Goal: Information Seeking & Learning: Compare options

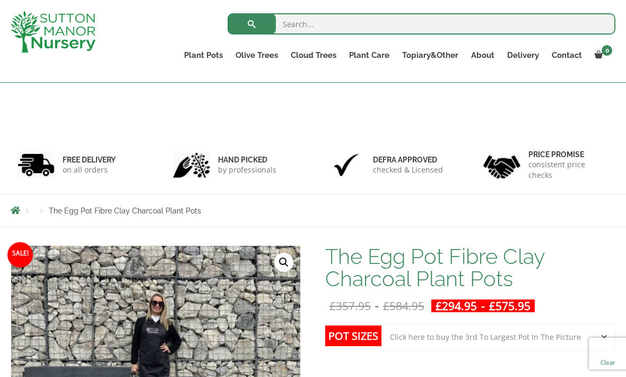
select select "Click here to buy the 3rd To Largest Pot In The Picture"
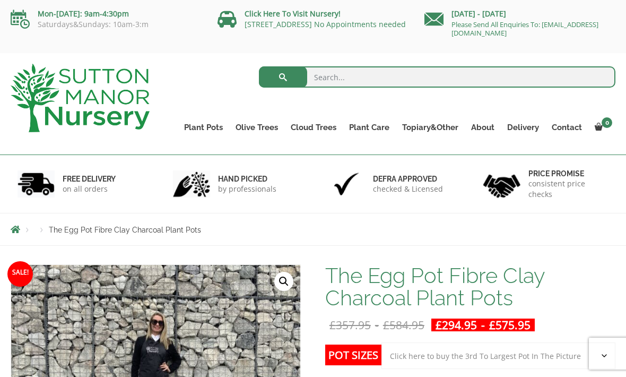
click at [0, 0] on link "The Venice Cube Pots" at bounding box center [0, 0] width 0 height 0
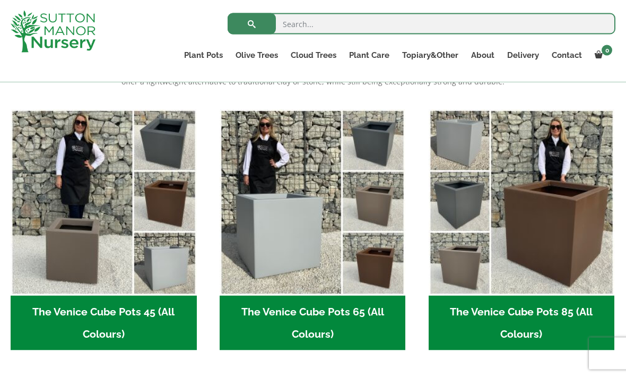
scroll to position [253, 0]
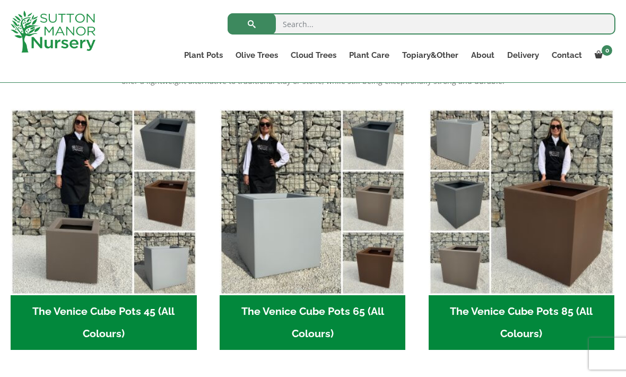
click at [322, 210] on img "Visit product category The Venice Cube Pots 65 (All Colours)" at bounding box center [313, 202] width 186 height 186
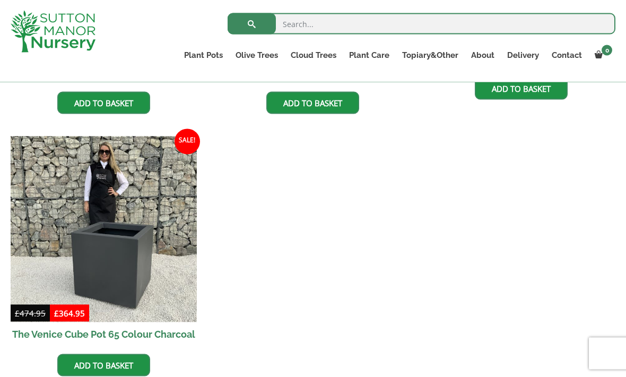
scroll to position [495, 0]
click at [46, 188] on img at bounding box center [104, 229] width 186 height 186
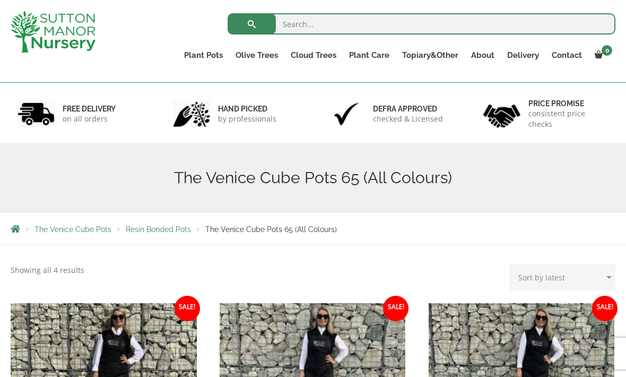
scroll to position [0, 0]
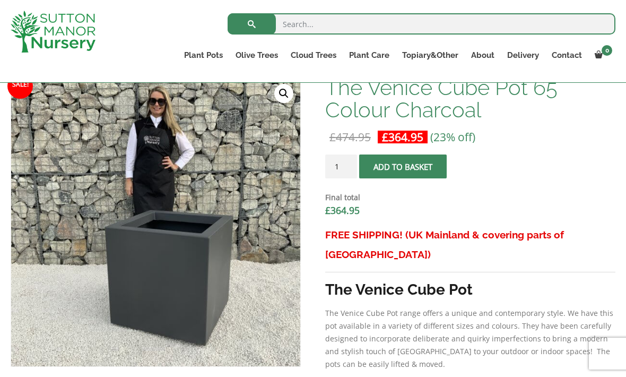
scroll to position [336, 0]
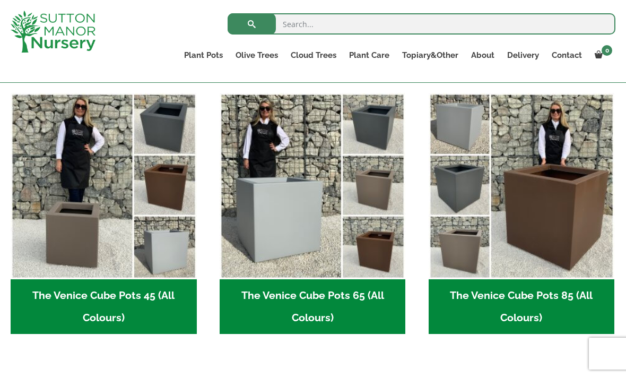
click at [567, 180] on img "Visit product category The Venice Cube Pots 85 (All Colours)" at bounding box center [522, 186] width 186 height 186
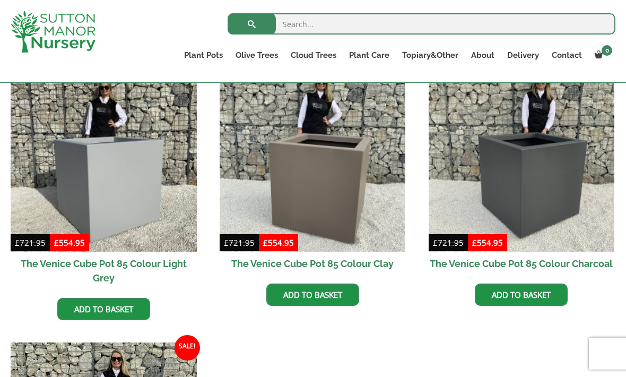
scroll to position [288, 0]
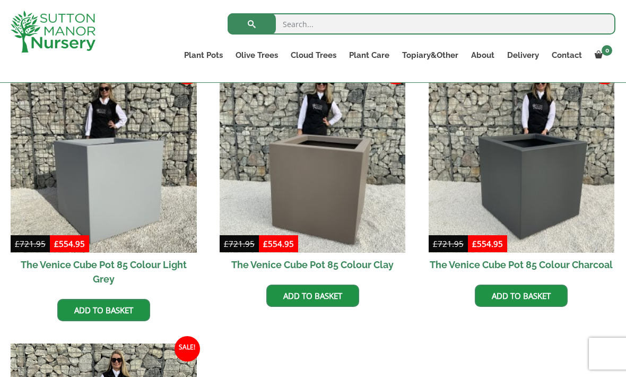
click at [573, 199] on img at bounding box center [522, 159] width 186 height 186
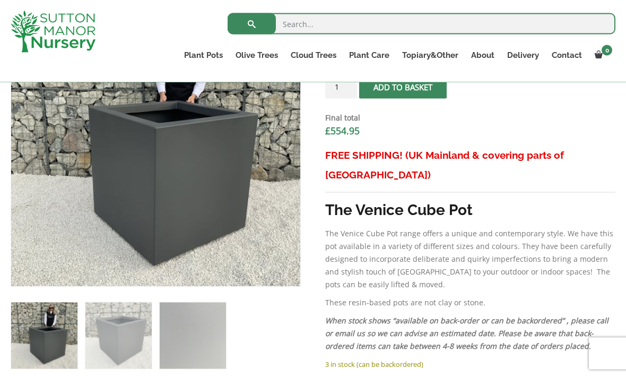
scroll to position [418, 0]
click at [0, 0] on link "The Pisa Pot 80 (All Colours)" at bounding box center [0, 0] width 0 height 0
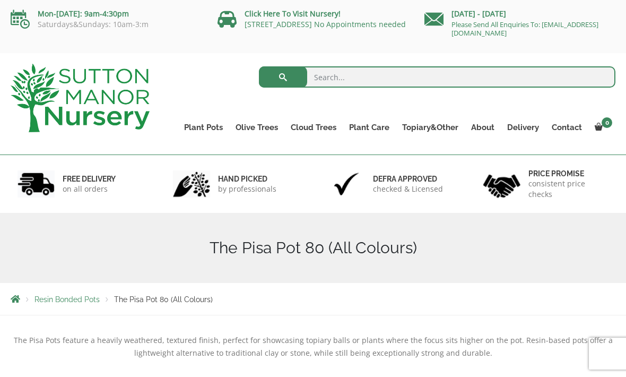
click at [0, 0] on link "The Amalfi Pots" at bounding box center [0, 0] width 0 height 0
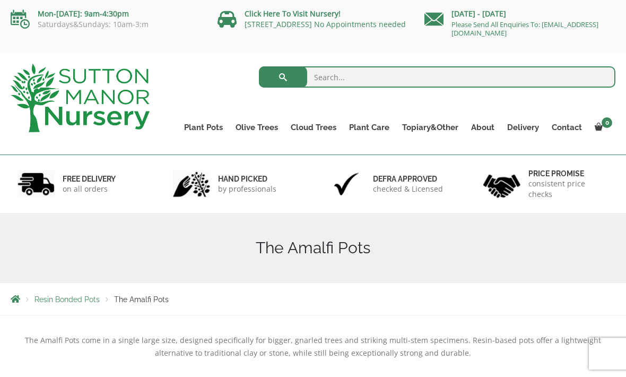
click at [0, 0] on link "The Milan Pots" at bounding box center [0, 0] width 0 height 0
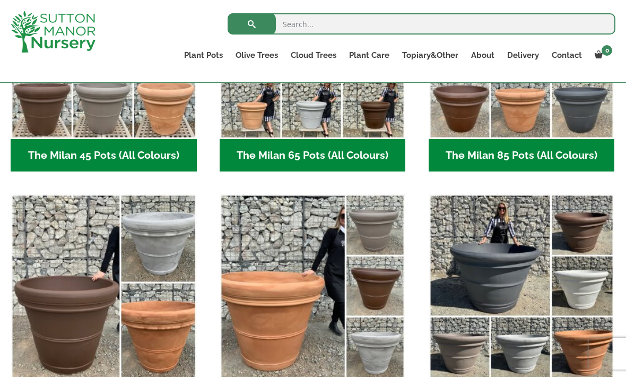
scroll to position [390, 0]
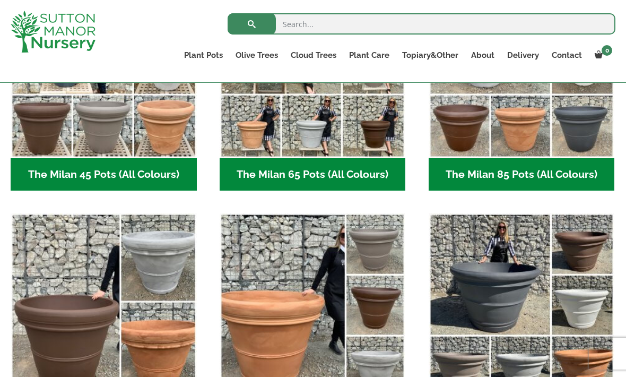
click at [293, 320] on img "Visit product category The Milan 115 Pots (All Colours)" at bounding box center [313, 306] width 186 height 186
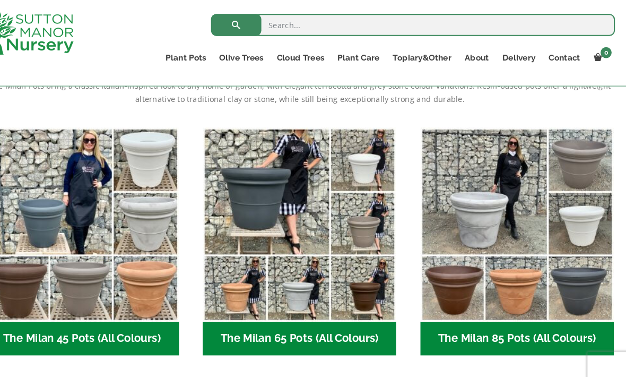
scroll to position [239, 0]
click at [0, 0] on link "The Capri Pots" at bounding box center [0, 0] width 0 height 0
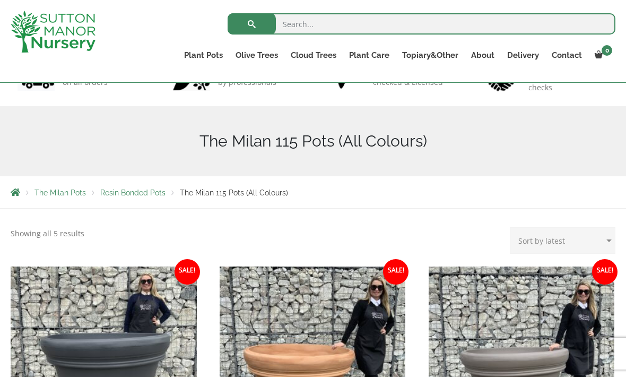
scroll to position [86, 0]
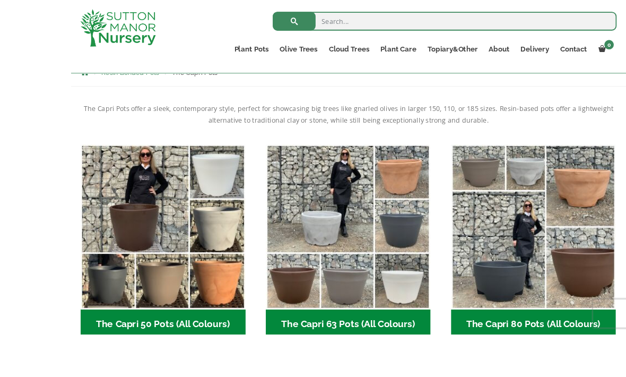
scroll to position [271, 0]
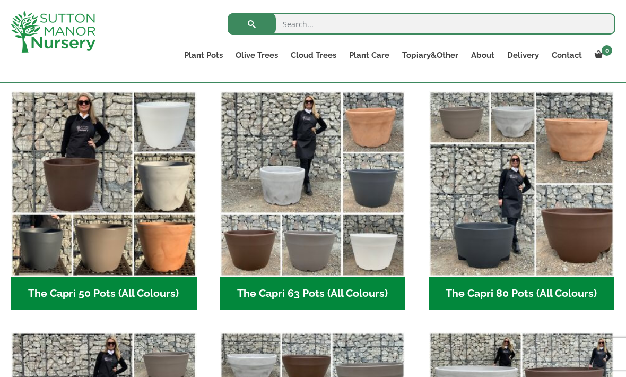
click at [543, 227] on img "Visit product category The Capri 80 Pots (All Colours)" at bounding box center [522, 184] width 186 height 186
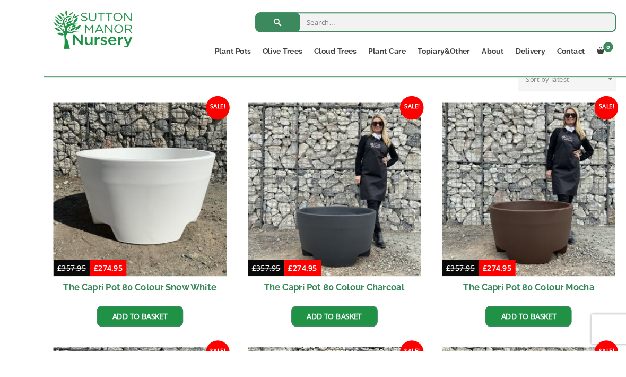
scroll to position [291, 0]
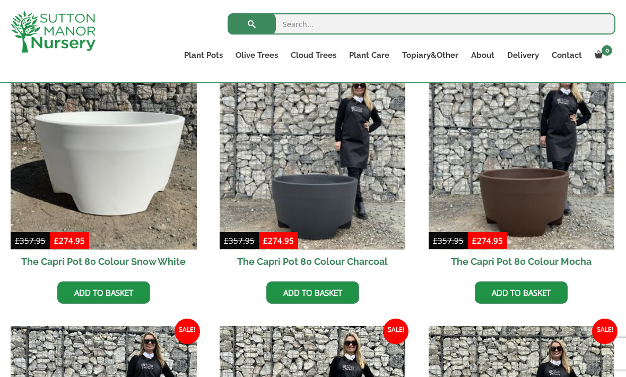
click at [0, 0] on link "The Brunello Pots" at bounding box center [0, 0] width 0 height 0
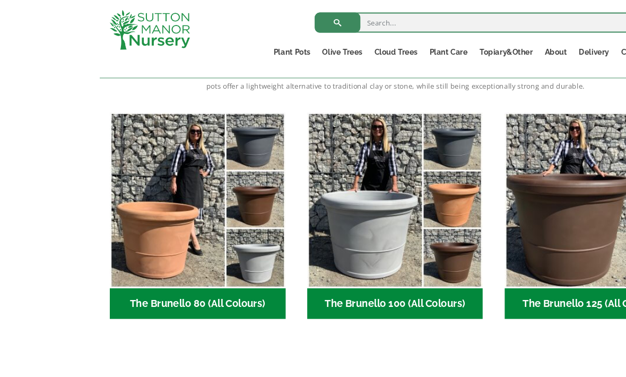
scroll to position [254, 0]
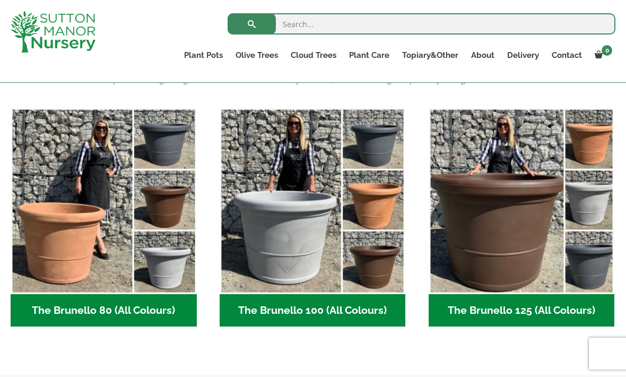
click at [0, 0] on link "The Venice Cube Pots" at bounding box center [0, 0] width 0 height 0
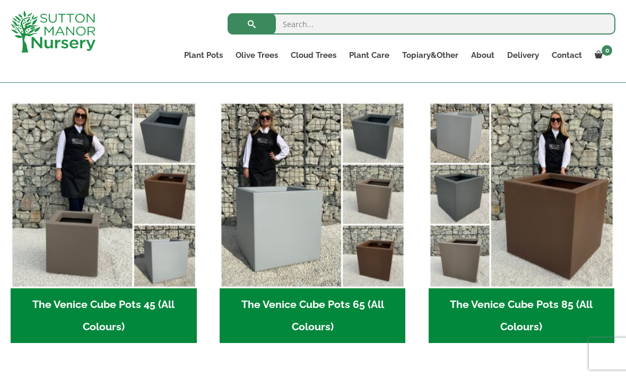
scroll to position [261, 0]
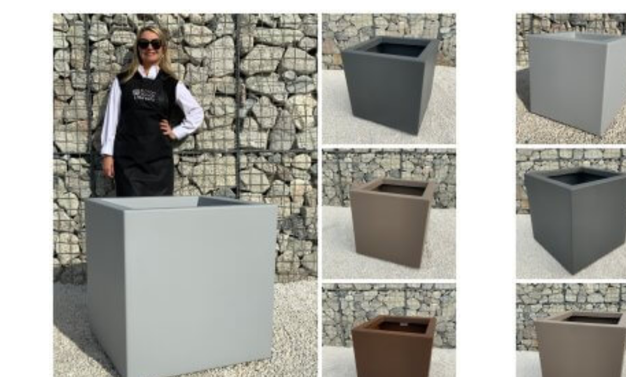
click at [220, 101] on img "Visit product category The Venice Cube Pots 65 (All Colours)" at bounding box center [313, 194] width 186 height 186
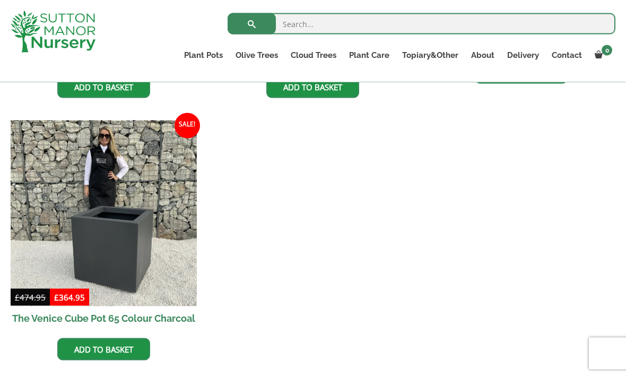
scroll to position [511, 0]
click at [55, 174] on img at bounding box center [104, 213] width 186 height 186
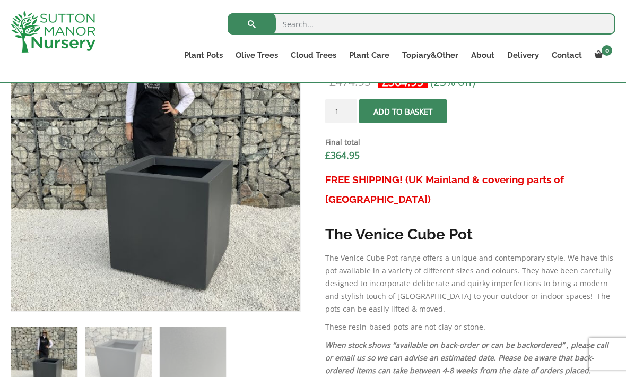
scroll to position [394, 0]
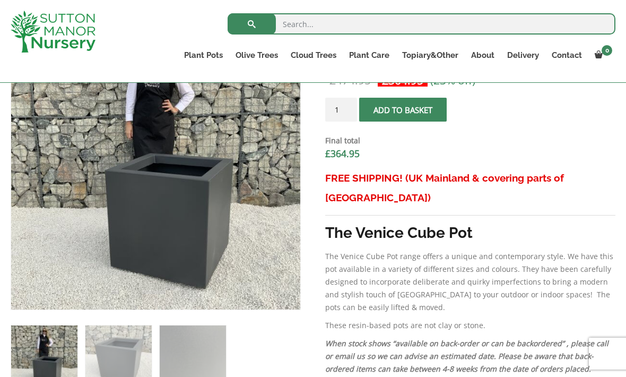
click at [0, 0] on link "The Barolo Pots" at bounding box center [0, 0] width 0 height 0
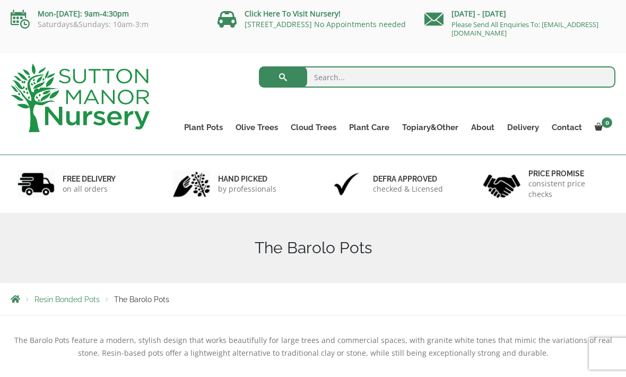
click at [0, 0] on link "The Rome Bowl" at bounding box center [0, 0] width 0 height 0
click at [0, 0] on link "The Olive Jar" at bounding box center [0, 0] width 0 height 0
click at [0, 0] on link "The Sicilian Pots" at bounding box center [0, 0] width 0 height 0
click at [0, 0] on link "Fibre Clay Pots" at bounding box center [0, 0] width 0 height 0
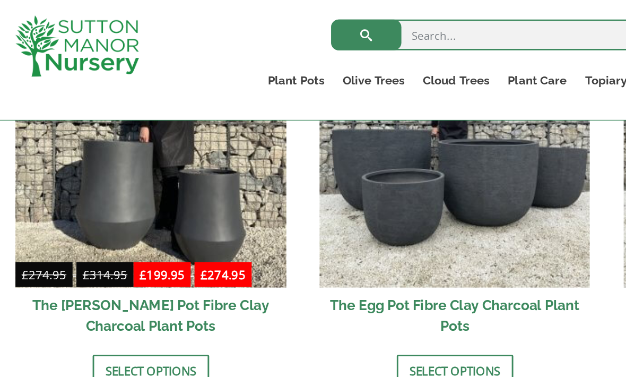
scroll to position [414, 0]
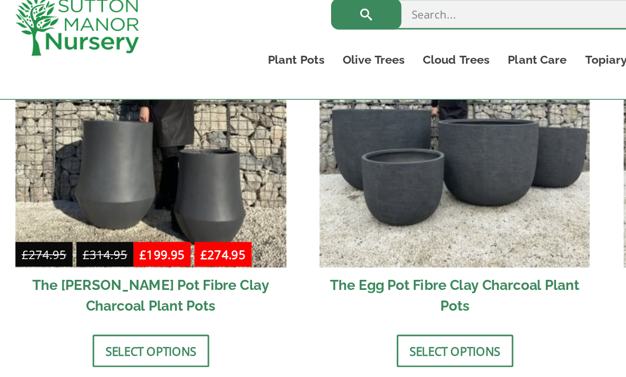
click at [260, 154] on img at bounding box center [313, 105] width 186 height 186
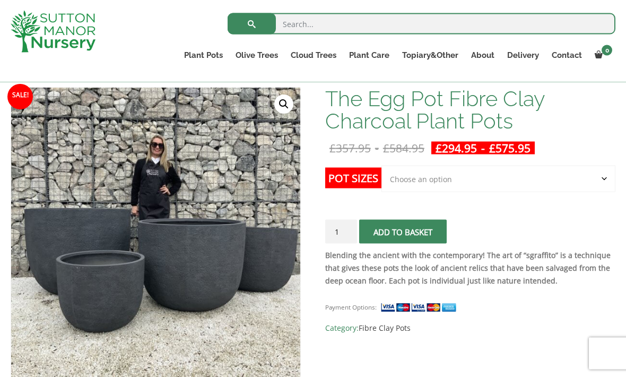
scroll to position [175, 0]
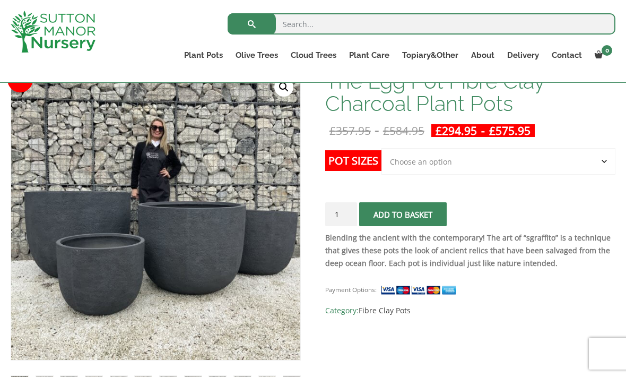
click at [536, 157] on select "Choose an option Click here to buy the 5th To Largest Pot In The Picture Click …" at bounding box center [499, 161] width 234 height 27
select select "Click here to buy the 2nd To Largest Pot In The Picture"
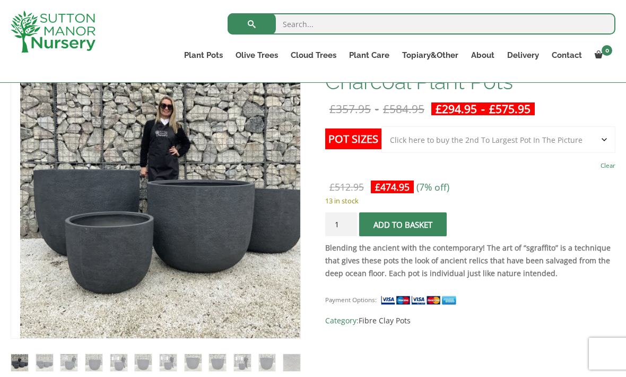
scroll to position [212, 0]
